Goal: Find contact information: Find contact information

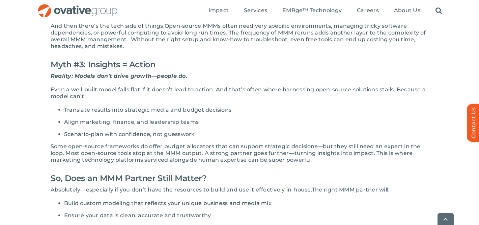
scroll to position [606, 0]
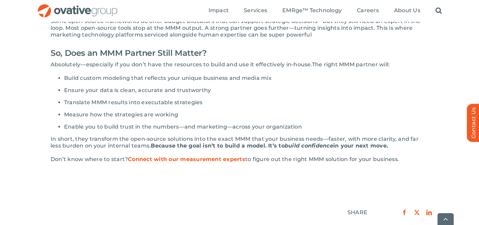
click at [201, 158] on span "Connect with our measurement experts" at bounding box center [186, 159] width 117 height 6
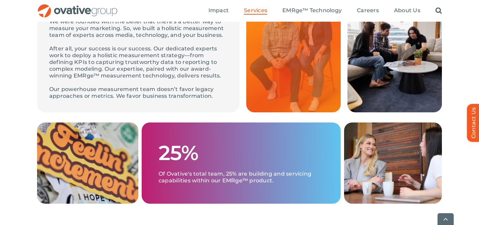
scroll to position [288, 0]
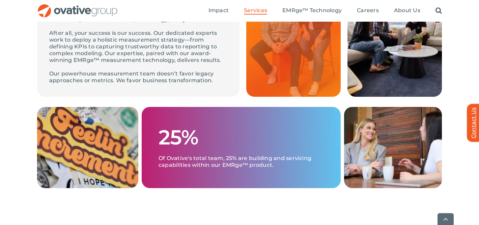
click at [472, 121] on link "Contact Us" at bounding box center [477, 122] width 20 height 38
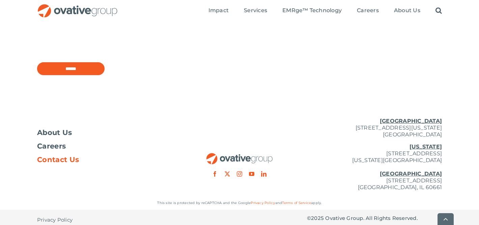
scroll to position [622, 0]
